Goal: Transaction & Acquisition: Download file/media

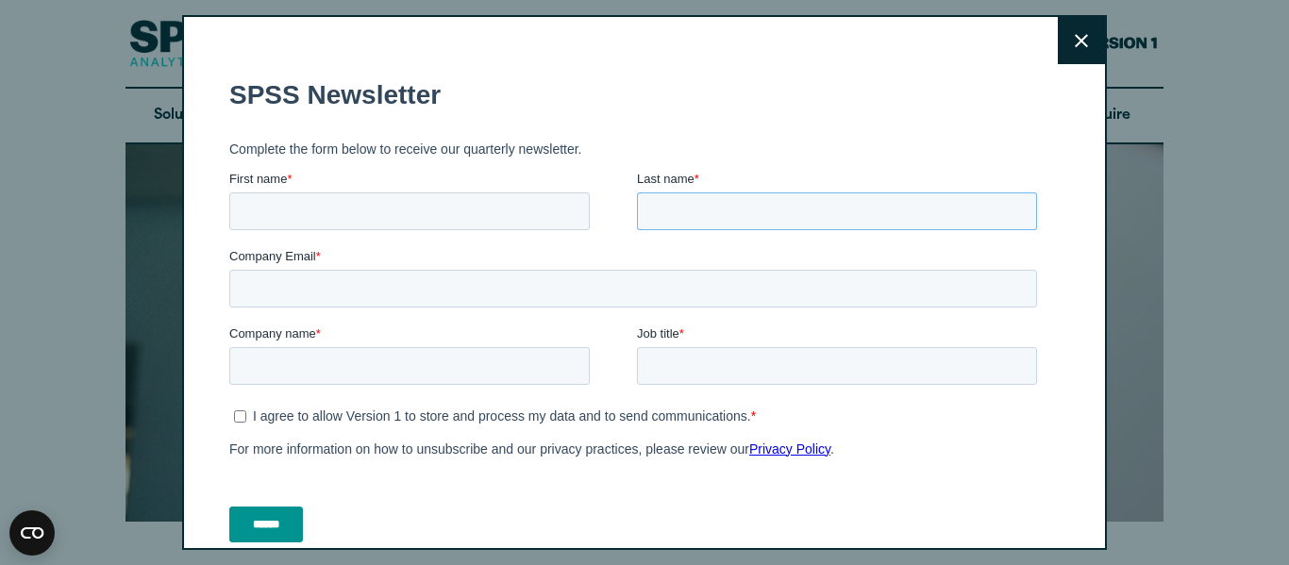
click at [755, 209] on input "Last name *" at bounding box center [837, 211] width 400 height 38
type input "********"
click at [347, 219] on input "First name *" at bounding box center [409, 211] width 360 height 38
type input "********"
click at [366, 289] on input "Company Email *" at bounding box center [633, 289] width 808 height 38
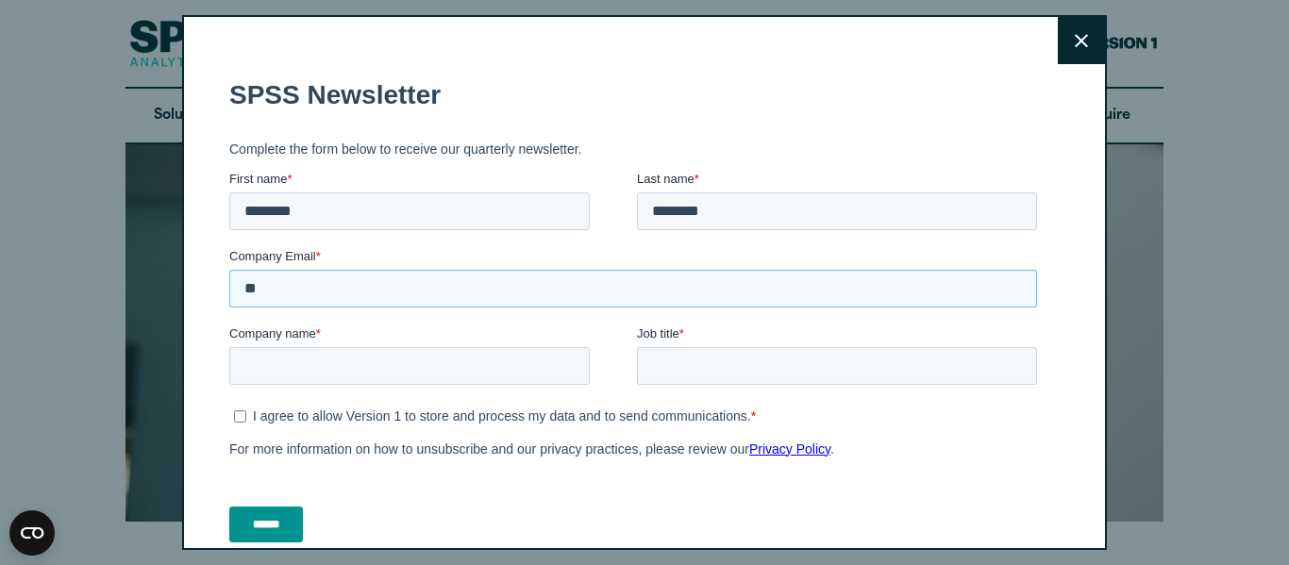
type input "*"
type input "**********"
click at [383, 369] on input "Company name *" at bounding box center [409, 366] width 360 height 38
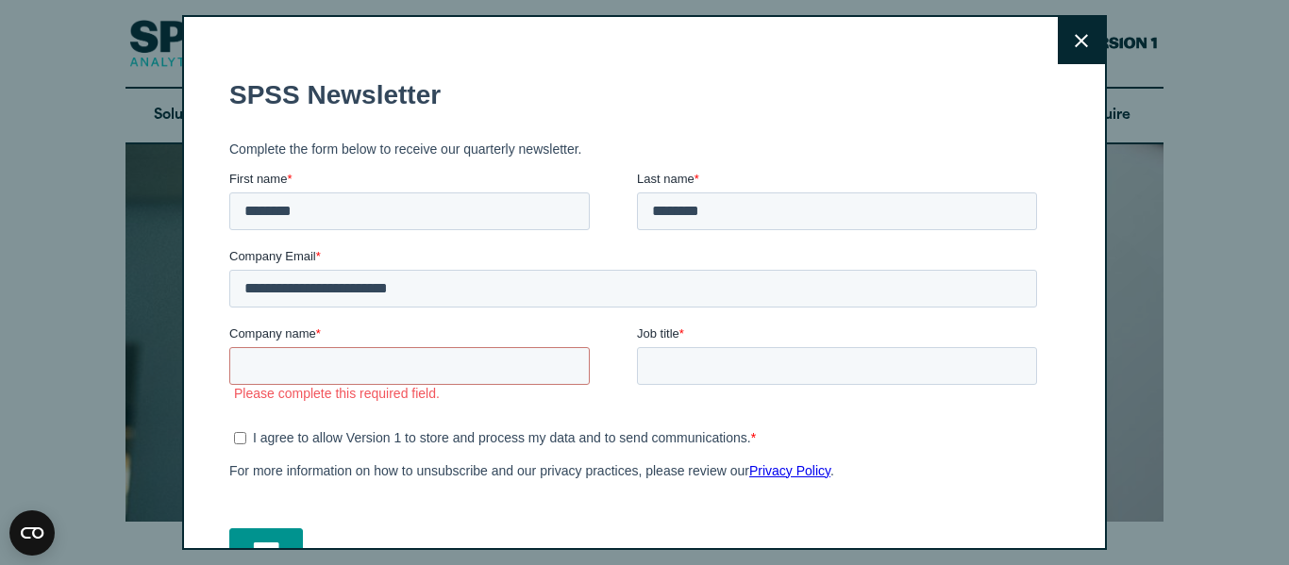
click at [1075, 42] on icon at bounding box center [1081, 41] width 13 height 14
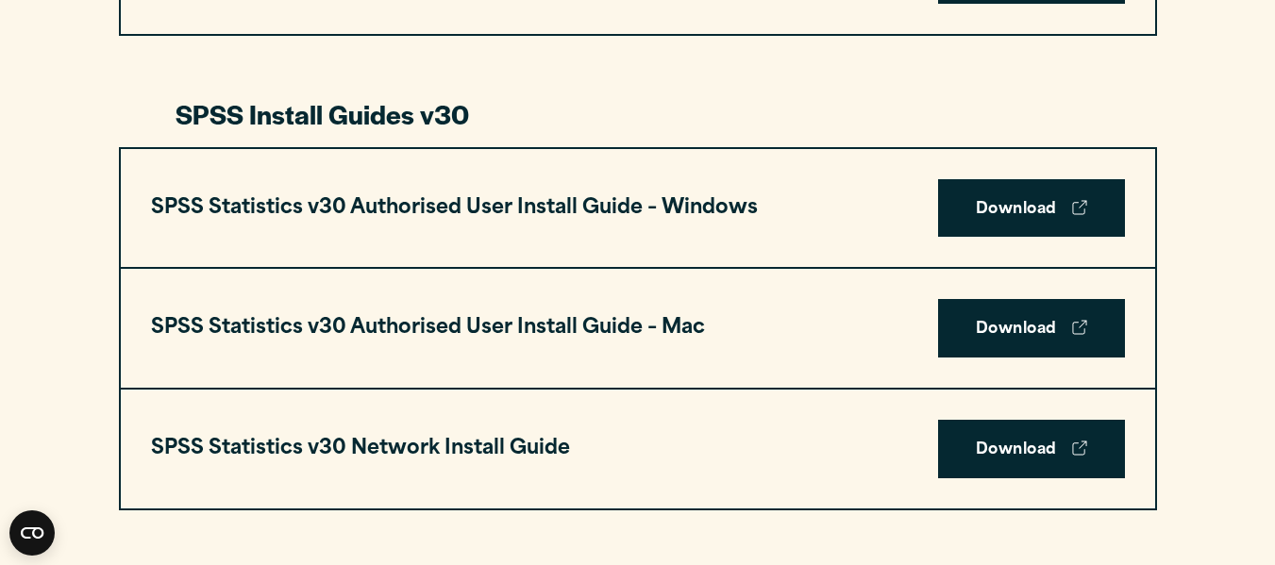
scroll to position [1258, 0]
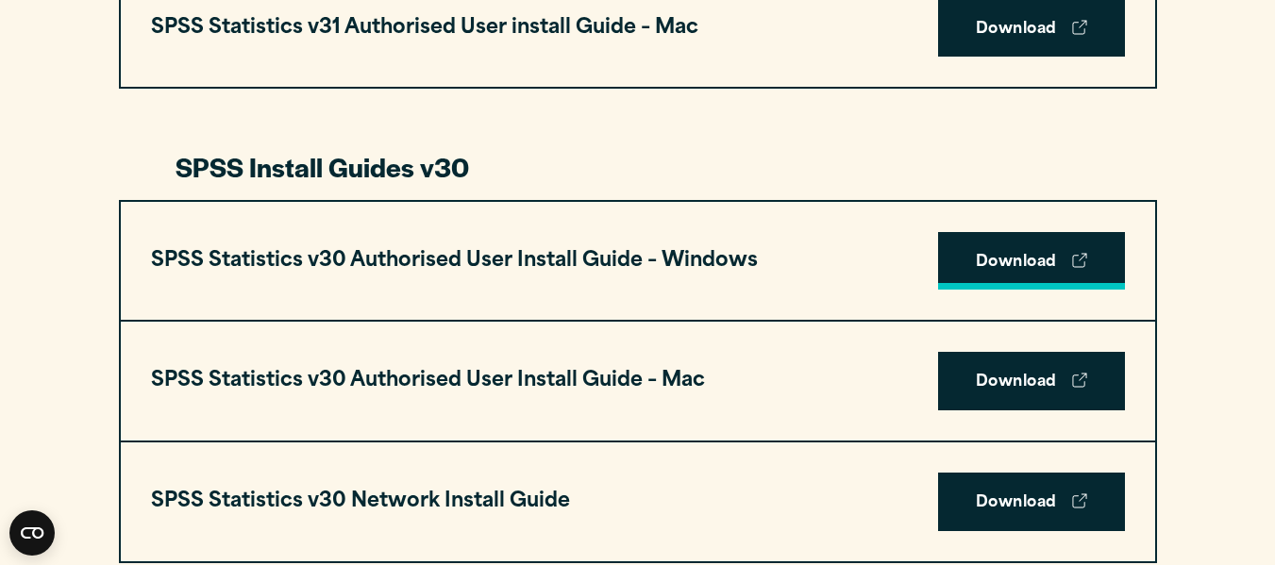
click at [1005, 233] on link "Download" at bounding box center [1031, 261] width 187 height 58
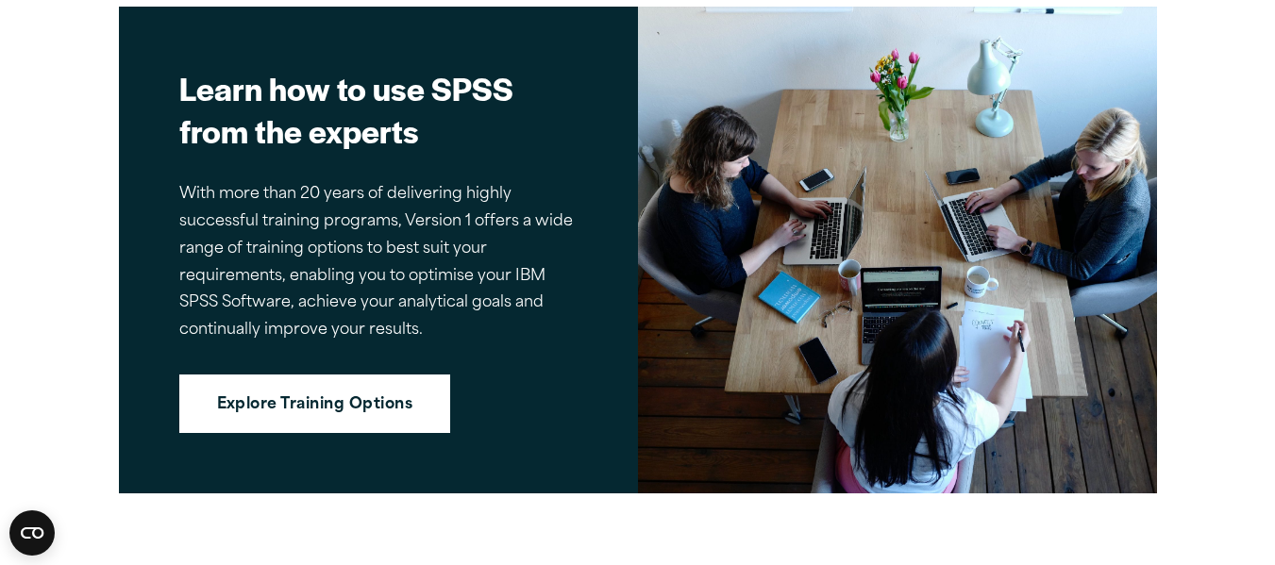
scroll to position [0, 0]
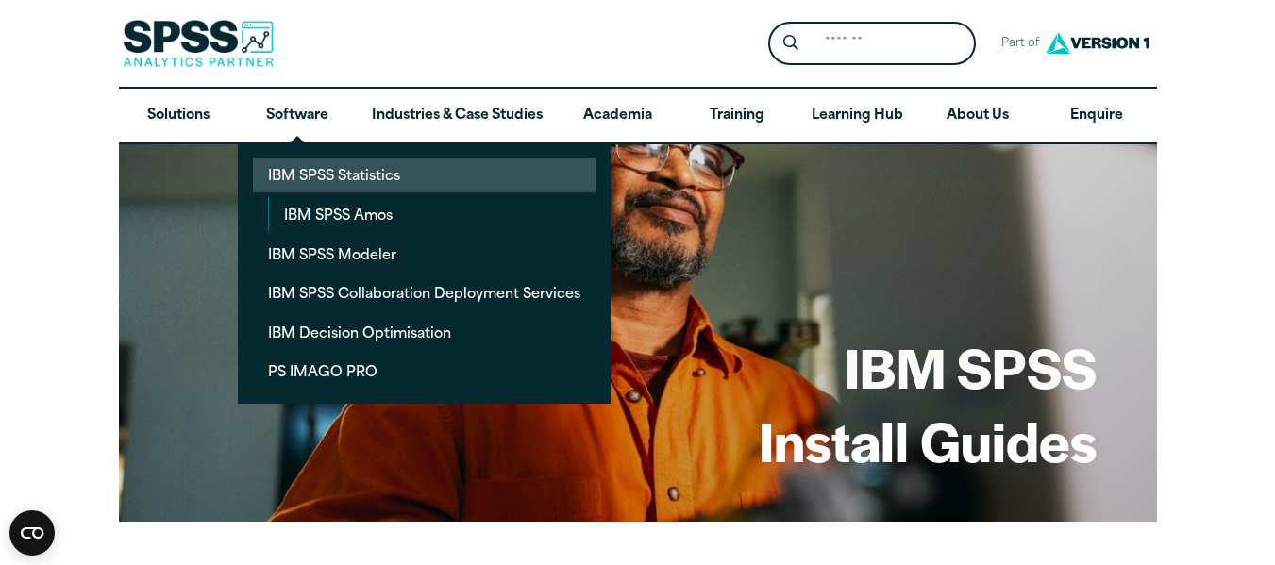
click at [297, 175] on link "IBM SPSS Statistics" at bounding box center [424, 175] width 343 height 35
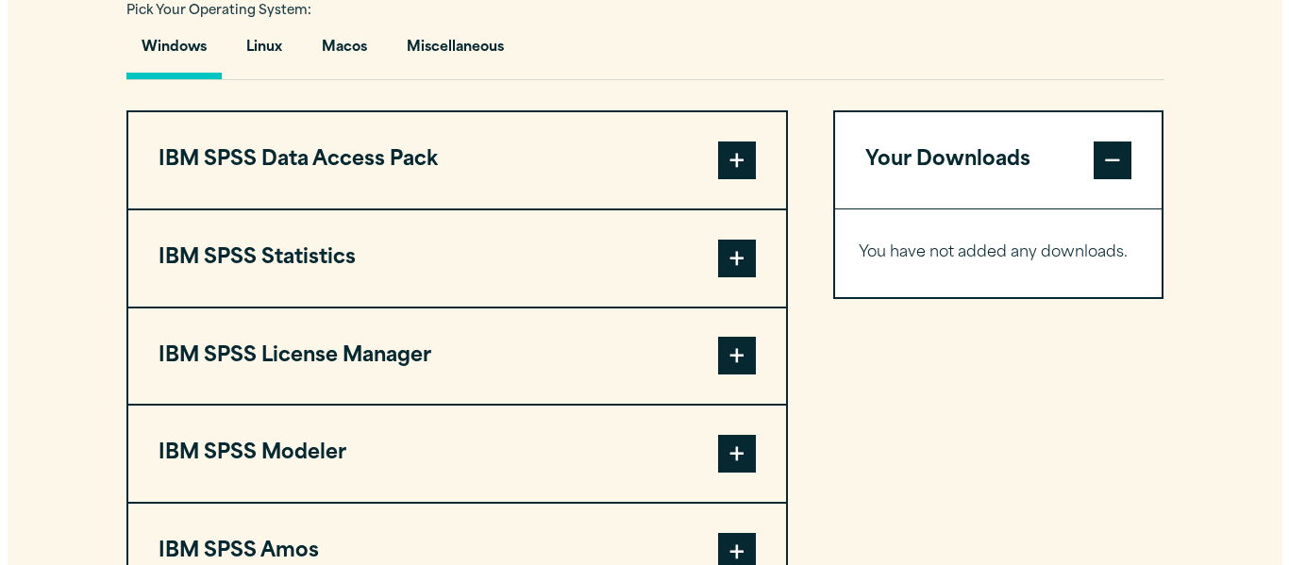
scroll to position [1488, 0]
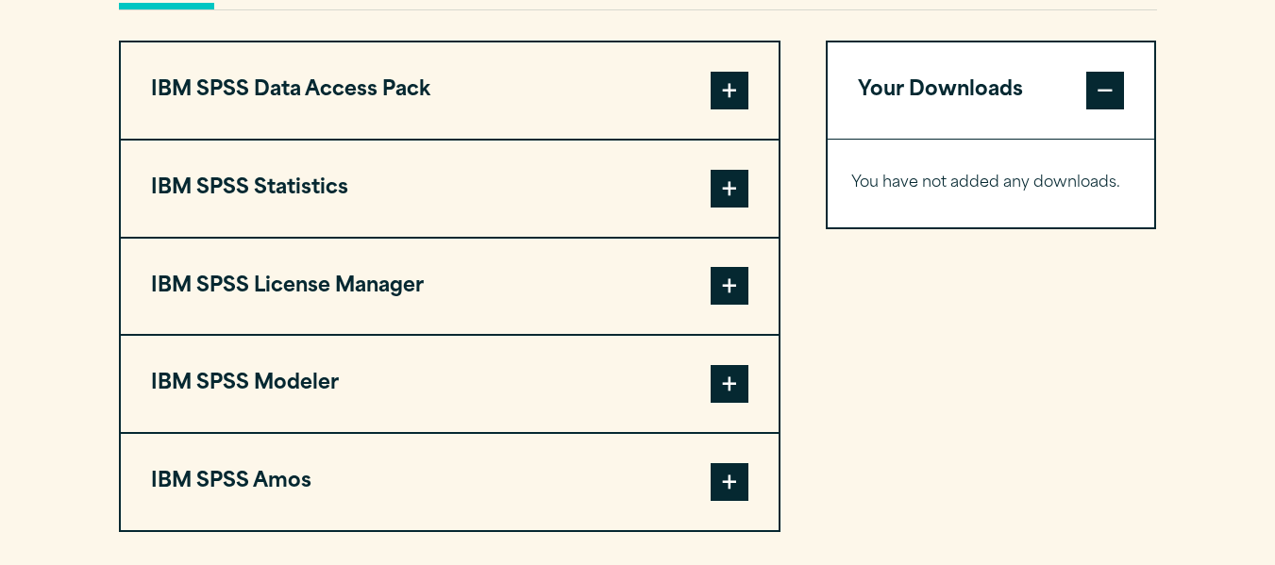
click at [739, 183] on span at bounding box center [729, 189] width 38 height 38
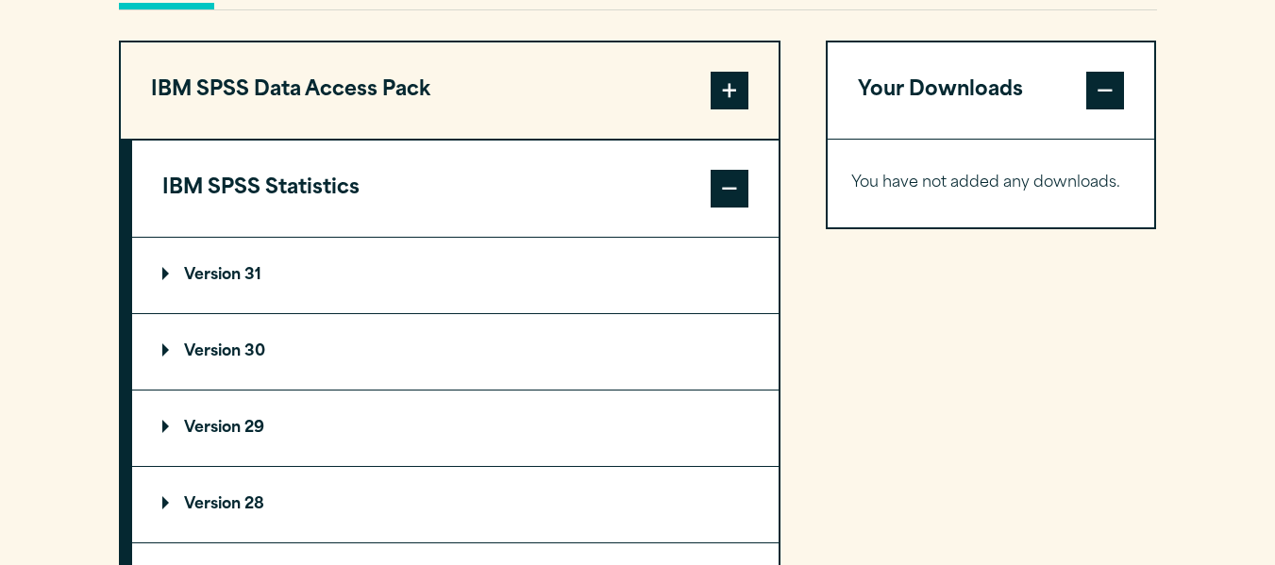
click at [193, 352] on p "Version 30" at bounding box center [213, 351] width 103 height 15
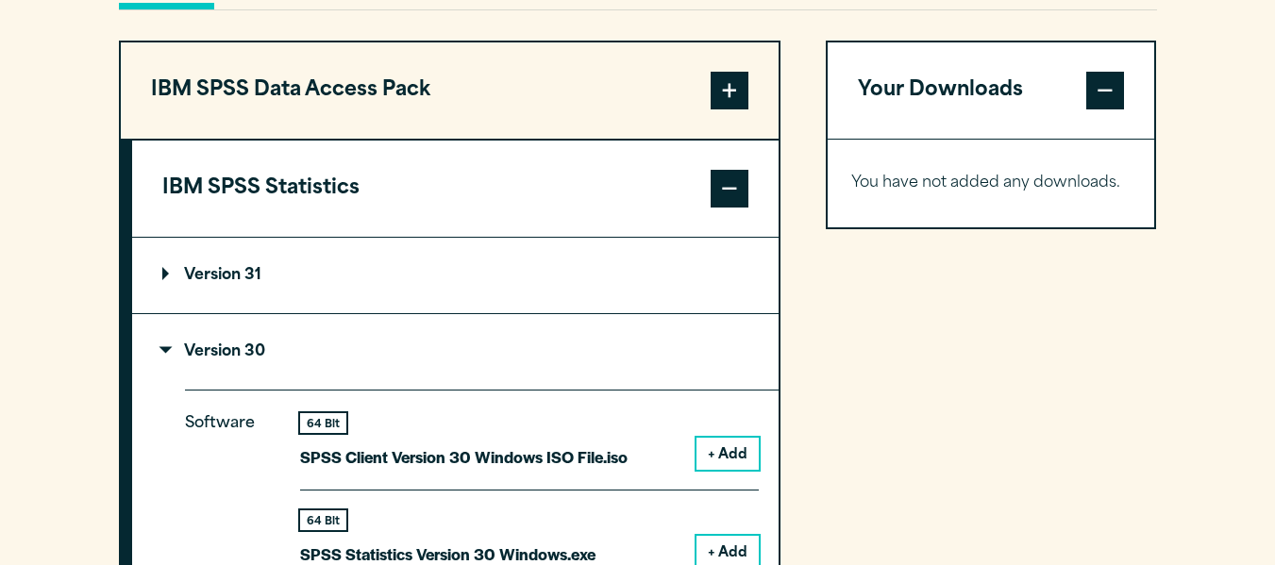
click at [737, 541] on button "+ Add" at bounding box center [727, 552] width 62 height 32
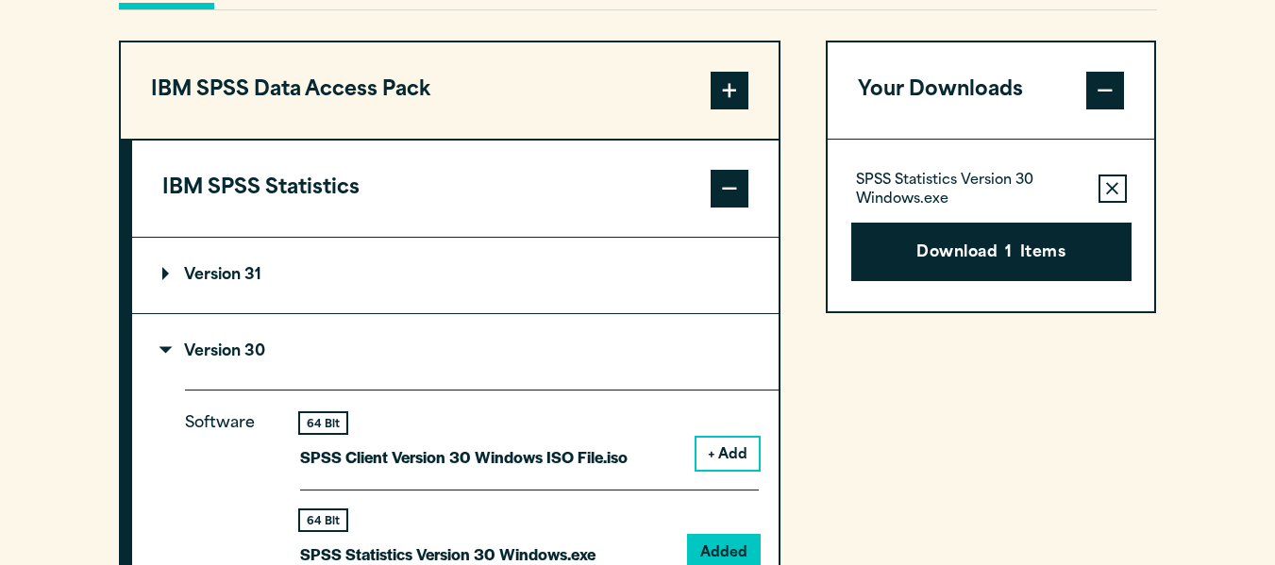
drag, startPoint x: 1042, startPoint y: 269, endPoint x: 1026, endPoint y: 283, distance: 21.4
click at [1041, 270] on button "Download 1 Items" at bounding box center [991, 252] width 280 height 58
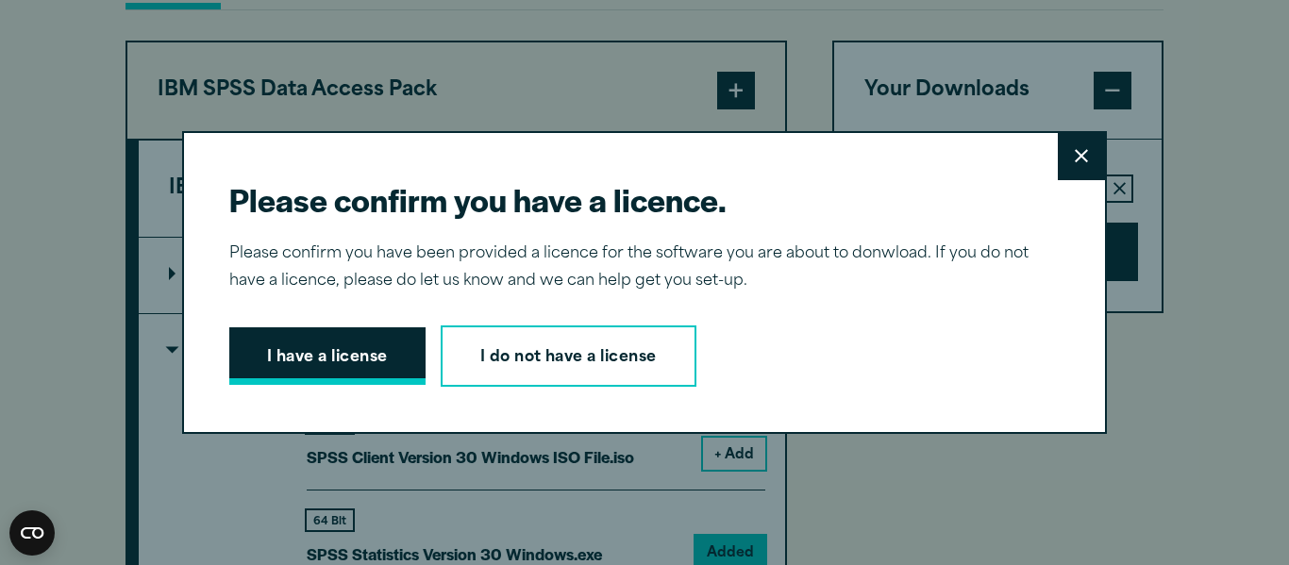
click at [364, 348] on button "I have a license" at bounding box center [327, 356] width 196 height 58
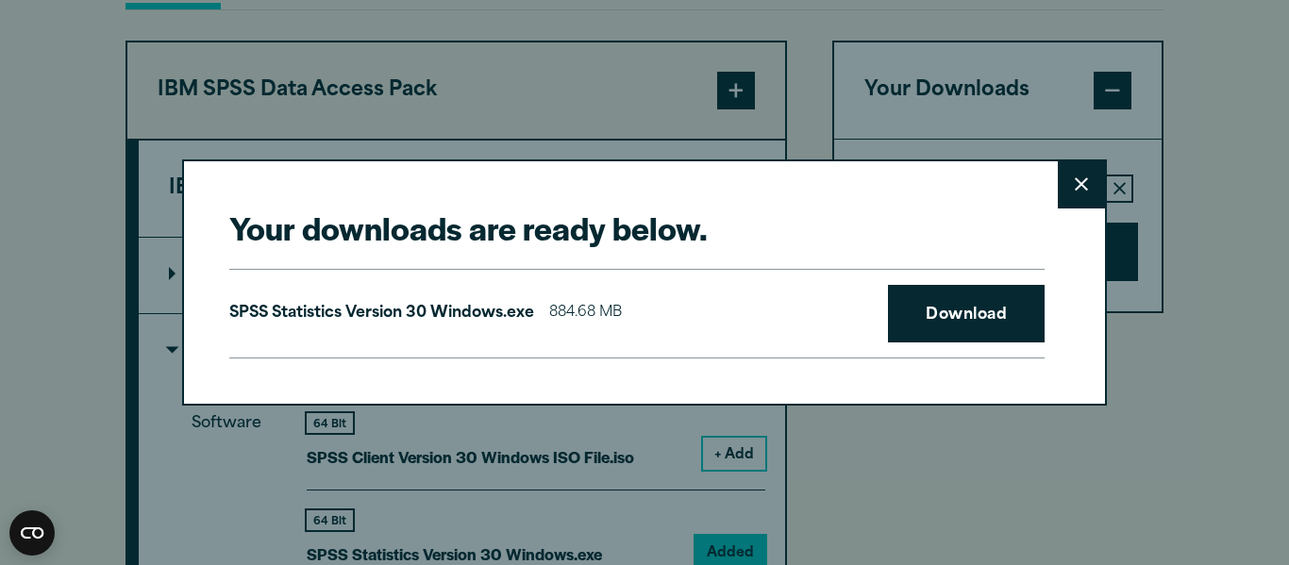
scroll to position [0, 0]
click at [994, 307] on link "Download" at bounding box center [966, 314] width 157 height 58
